Goal: Information Seeking & Learning: Understand process/instructions

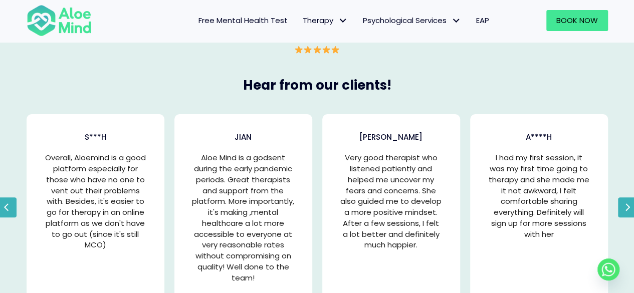
scroll to position [1970, 0]
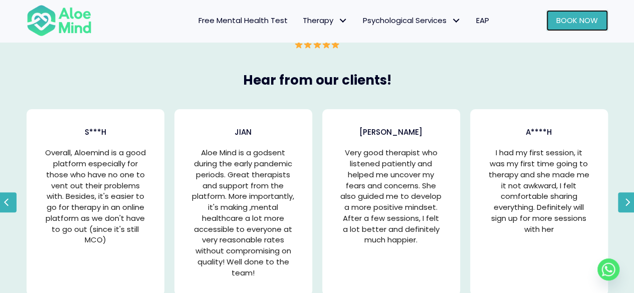
click at [572, 27] on link "Book Now" at bounding box center [578, 20] width 62 height 21
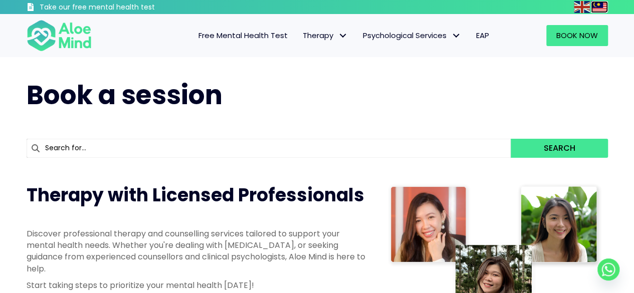
click at [604, 2] on img at bounding box center [599, 7] width 16 height 12
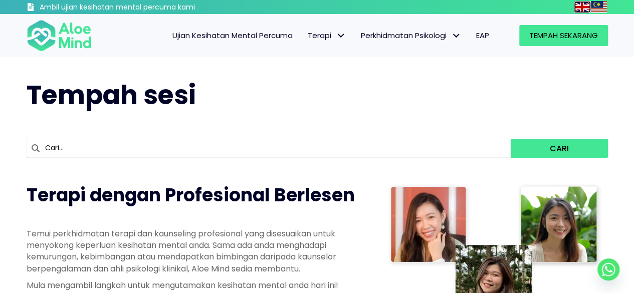
click at [576, 6] on img at bounding box center [582, 7] width 16 height 12
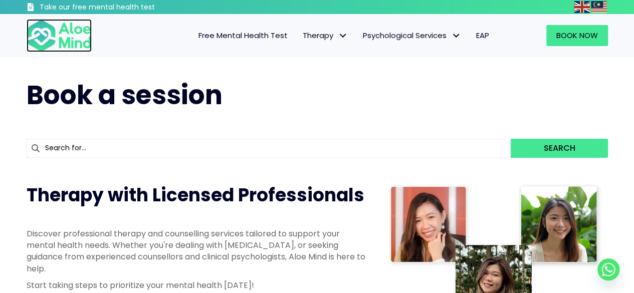
click at [77, 41] on img at bounding box center [59, 35] width 65 height 33
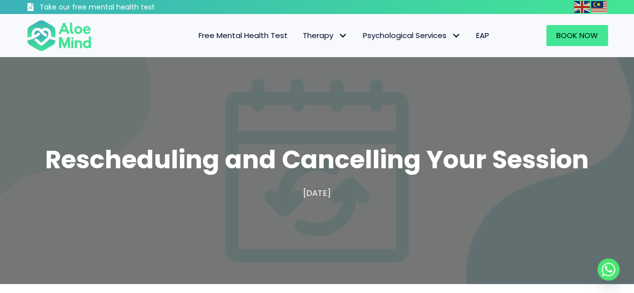
click at [407, 173] on span "Rescheduling and Cancelling Your Session" at bounding box center [317, 160] width 544 height 36
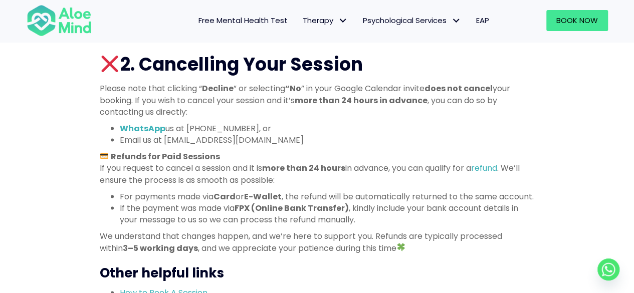
scroll to position [873, 0]
